Goal: Book appointment/travel/reservation

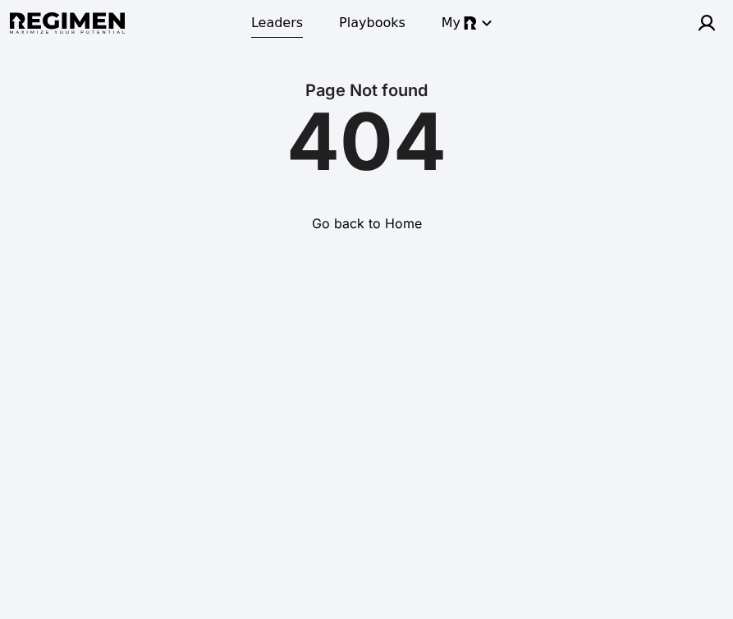
click at [262, 22] on span "Leaders" at bounding box center [277, 23] width 52 height 20
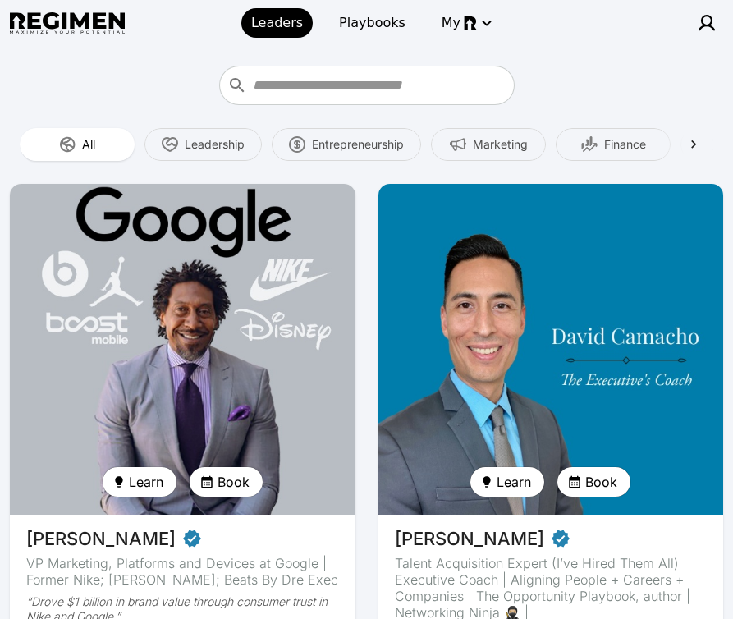
click at [532, 282] on img at bounding box center [549, 349] width 355 height 340
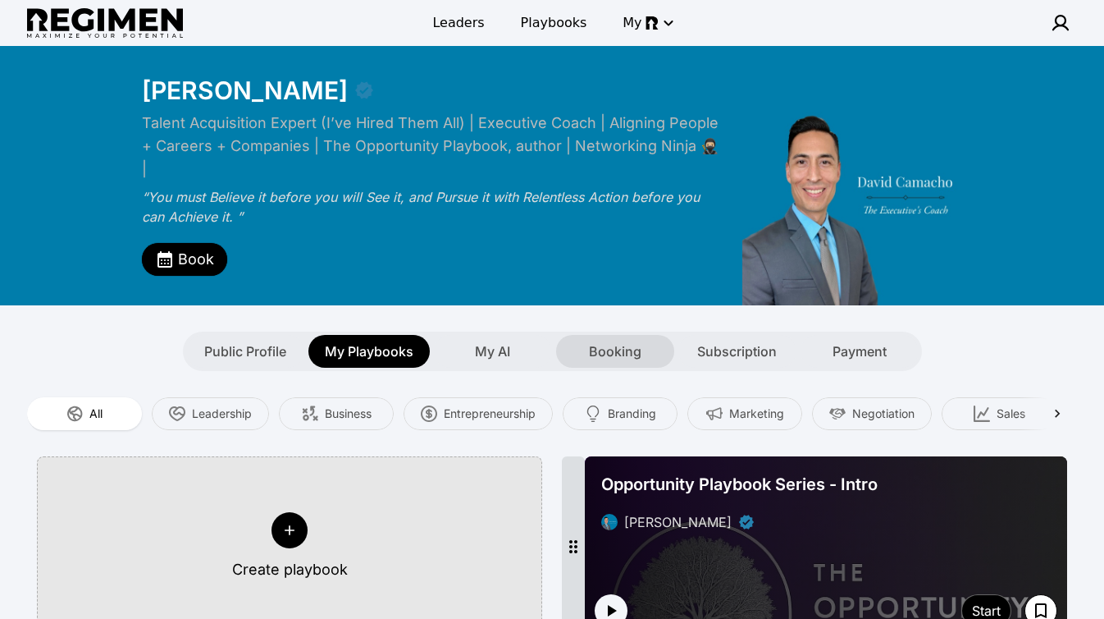
click at [615, 341] on span "Booking" at bounding box center [615, 351] width 53 height 20
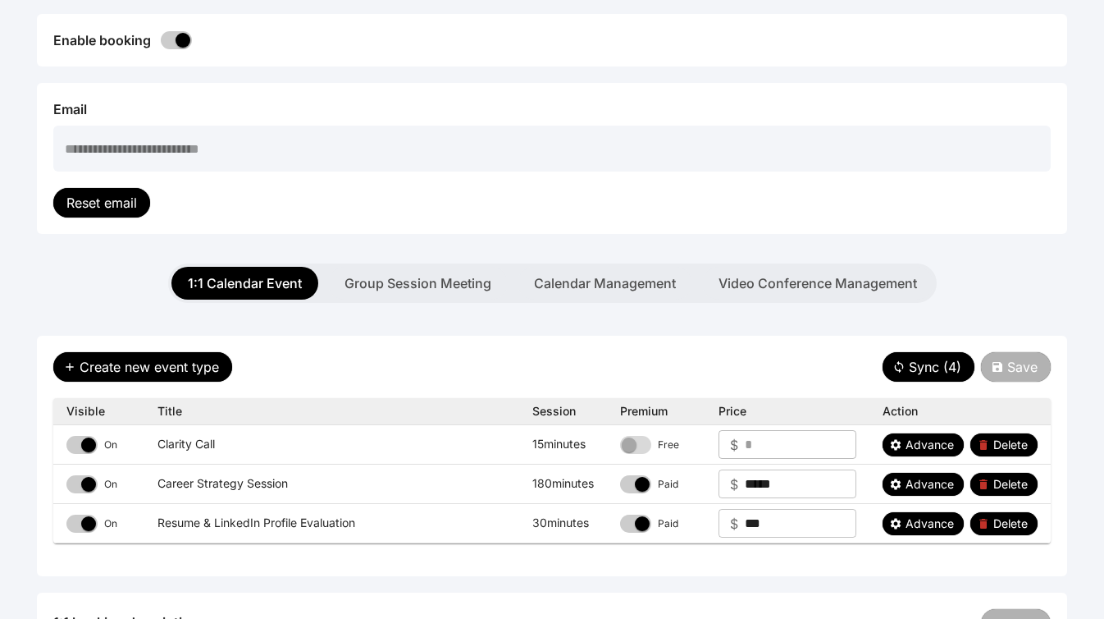
scroll to position [386, 0]
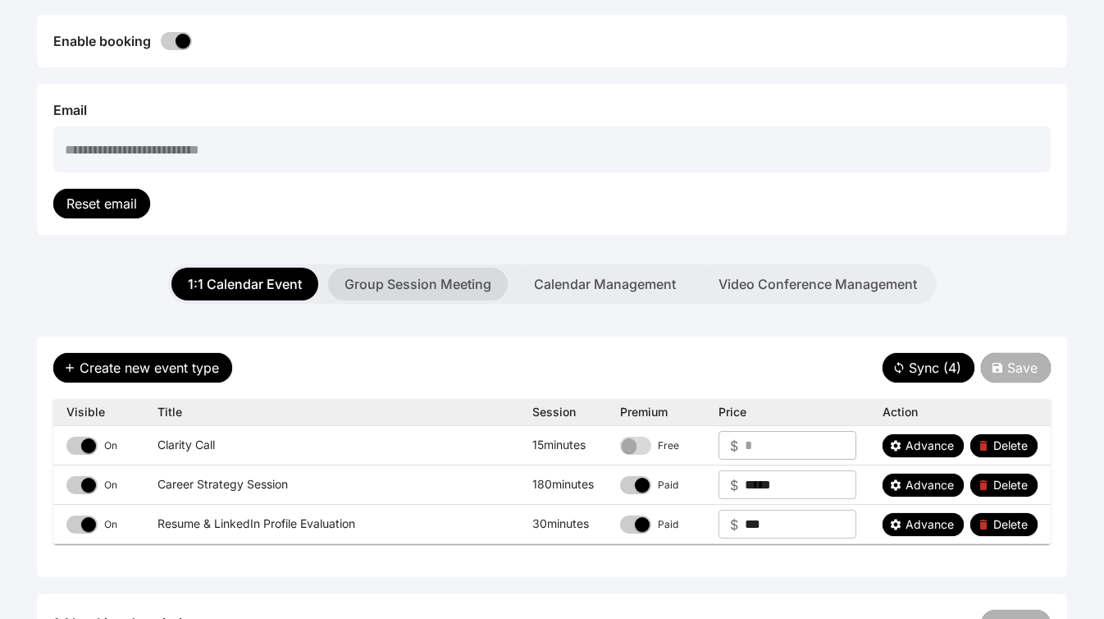
click at [410, 268] on button "Group Session Meeting" at bounding box center [418, 283] width 180 height 33
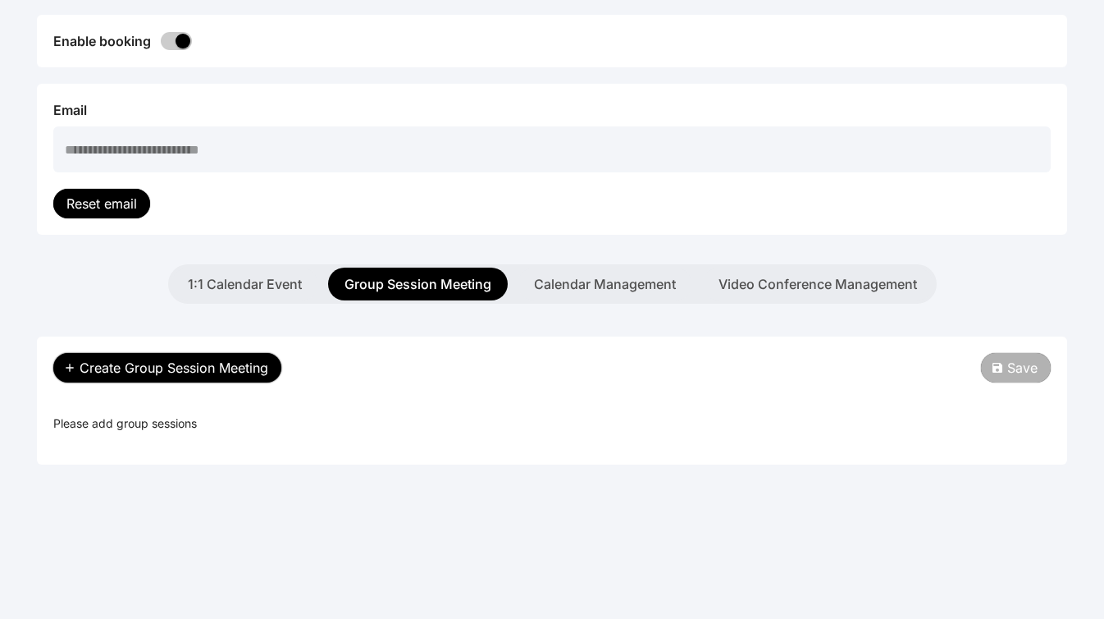
click at [190, 358] on span "Create Group Session Meeting" at bounding box center [174, 368] width 189 height 20
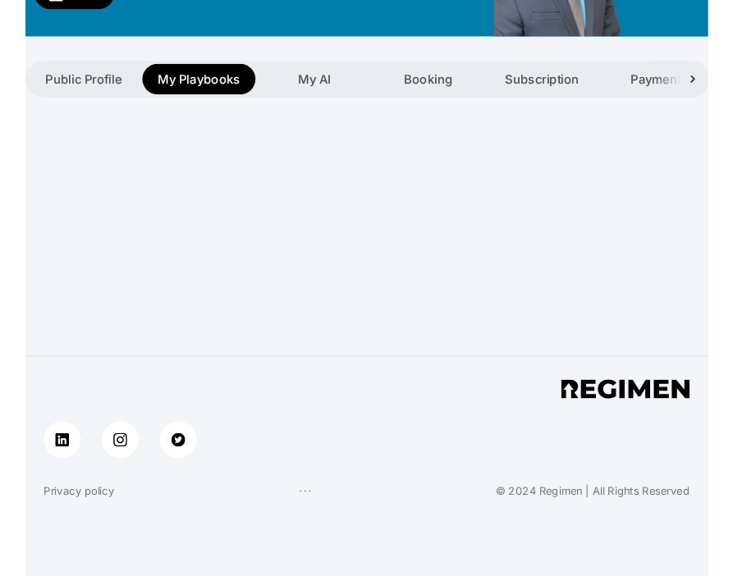
scroll to position [253, 0]
